Goal: Information Seeking & Learning: Learn about a topic

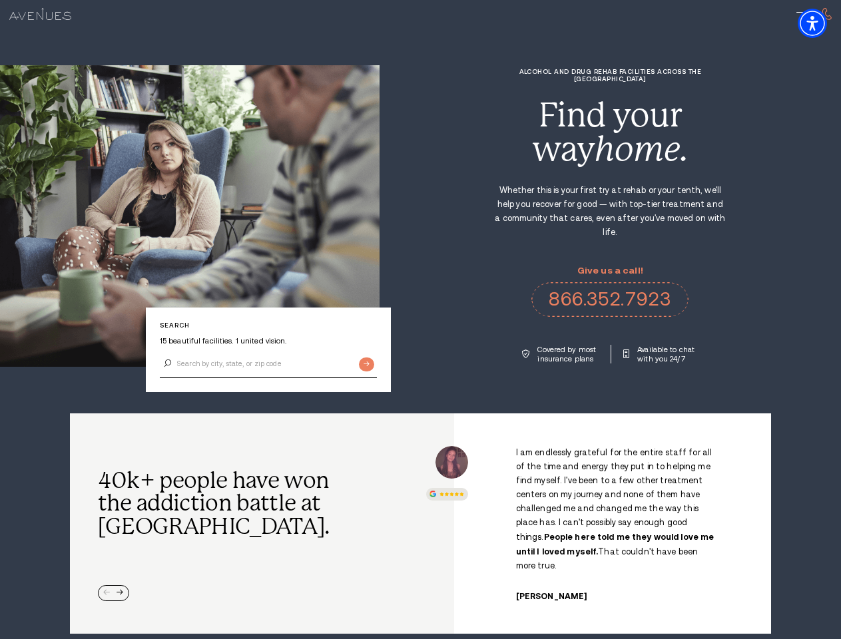
click at [420, 320] on div "Alcohol and Drug Rehab Facilities across the [GEOGRAPHIC_DATA] Find your way ho…" at bounding box center [611, 216] width 462 height 296
click at [824, 23] on img "Accessibility Menu" at bounding box center [812, 23] width 29 height 29
